Goal: Check status: Check status

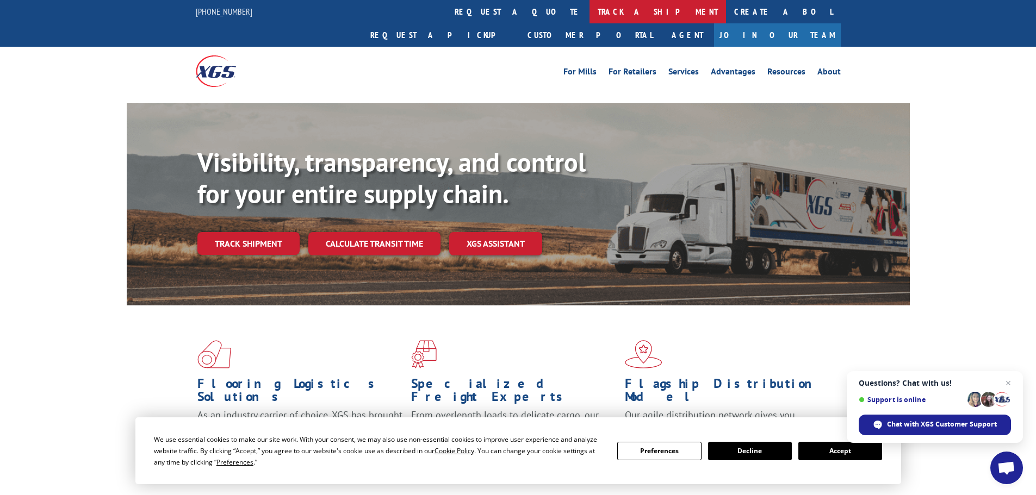
click at [589, 12] on link "track a shipment" at bounding box center [657, 11] width 136 height 23
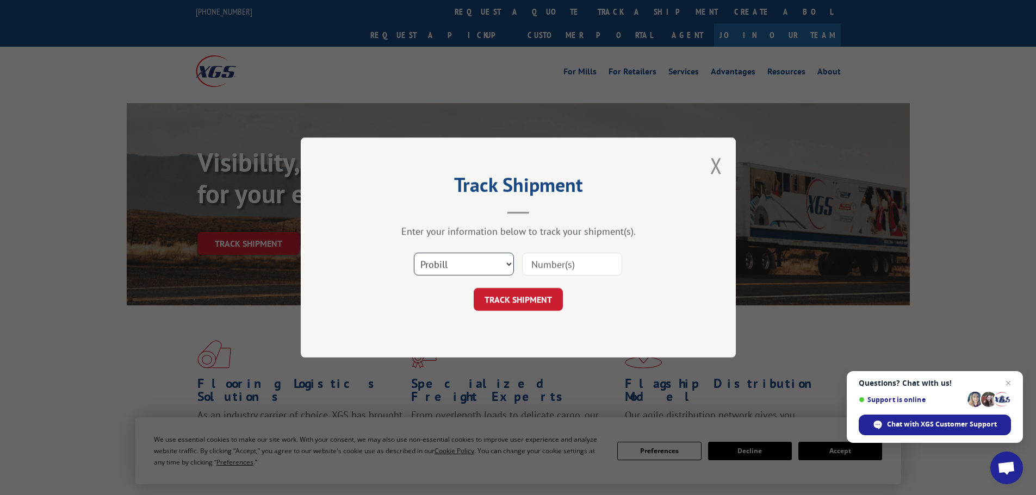
click at [469, 268] on select "Select category... Probill BOL PO" at bounding box center [464, 264] width 100 height 23
select select "bol"
click at [414, 253] on select "Select category... Probill BOL PO" at bounding box center [464, 264] width 100 height 23
click at [584, 265] on input at bounding box center [572, 264] width 100 height 23
paste input "7047359"
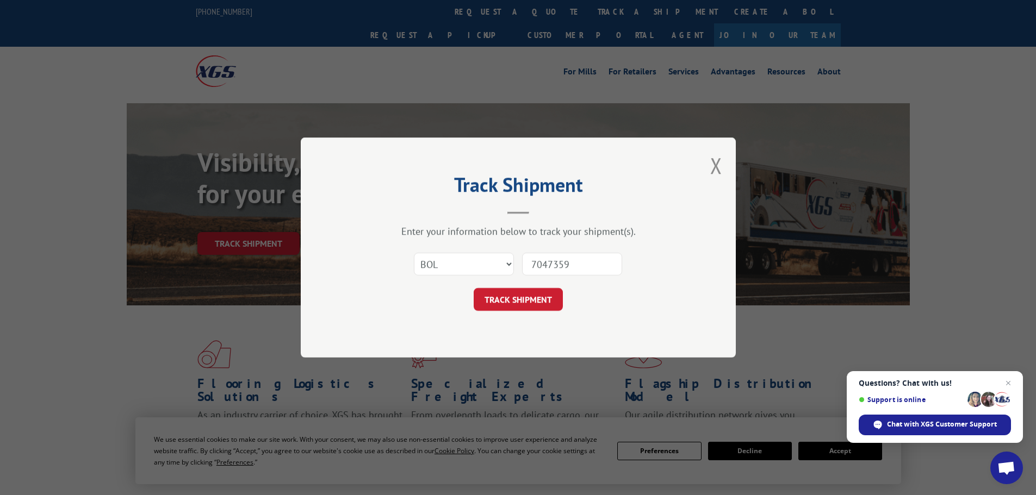
type input "7047359"
click at [474, 288] on button "TRACK SHIPMENT" at bounding box center [518, 299] width 89 height 23
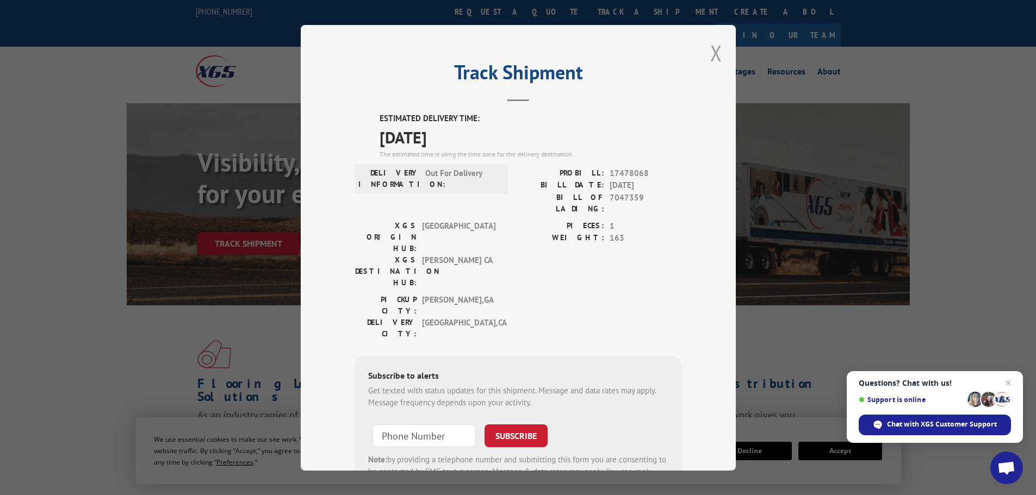
click at [711, 56] on button "Close modal" at bounding box center [716, 53] width 12 height 29
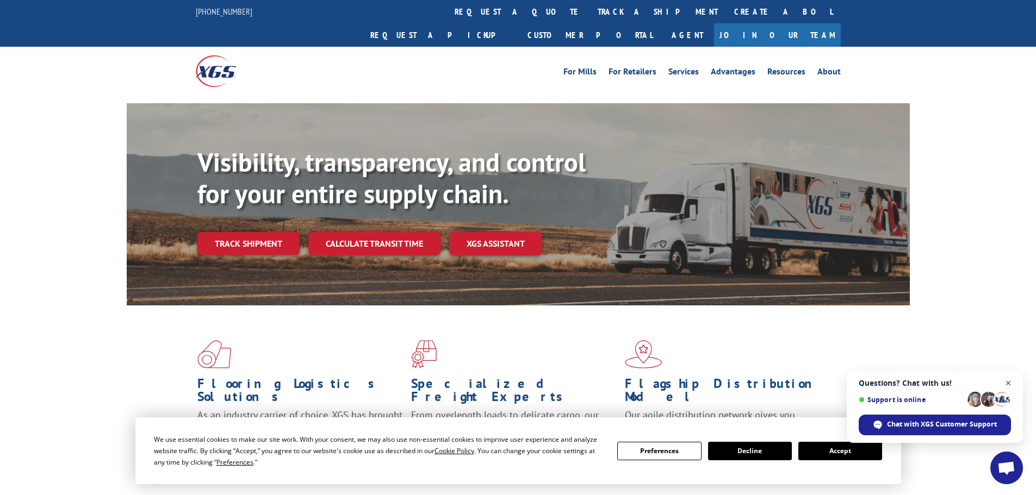
click at [1010, 381] on span "Close chat" at bounding box center [1009, 384] width 14 height 14
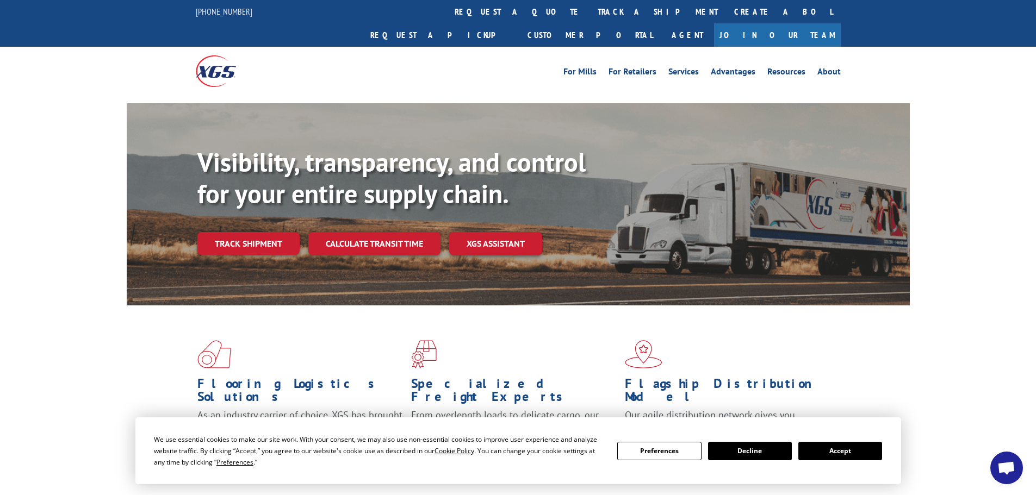
click at [827, 450] on button "Accept" at bounding box center [840, 451] width 84 height 18
